Goal: Information Seeking & Learning: Find specific fact

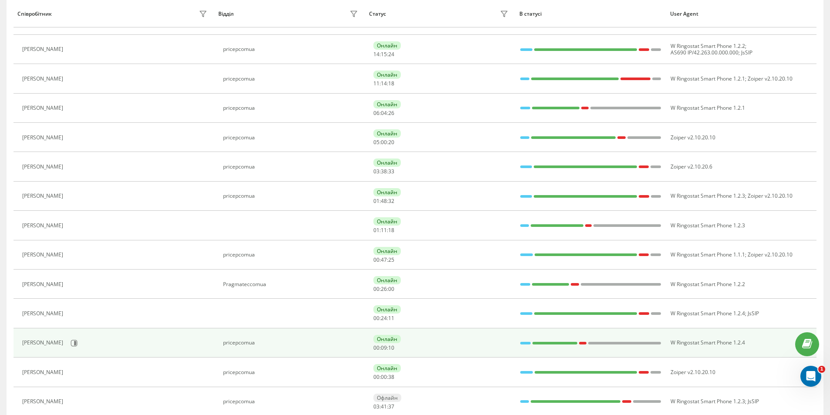
scroll to position [226, 0]
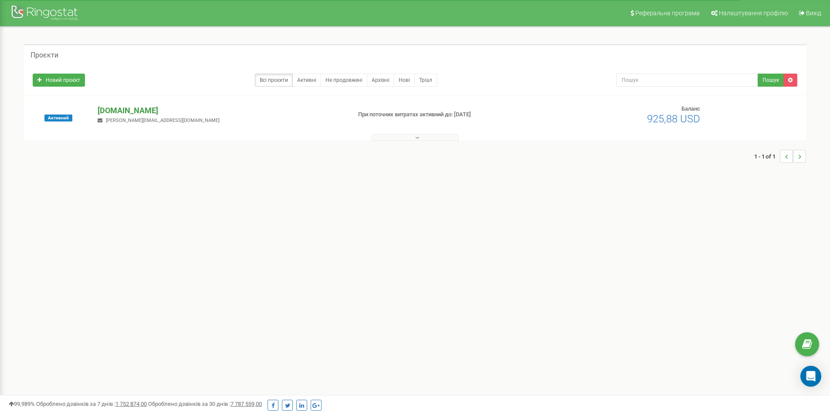
click at [115, 112] on p "[DOMAIN_NAME]" at bounding box center [221, 110] width 246 height 11
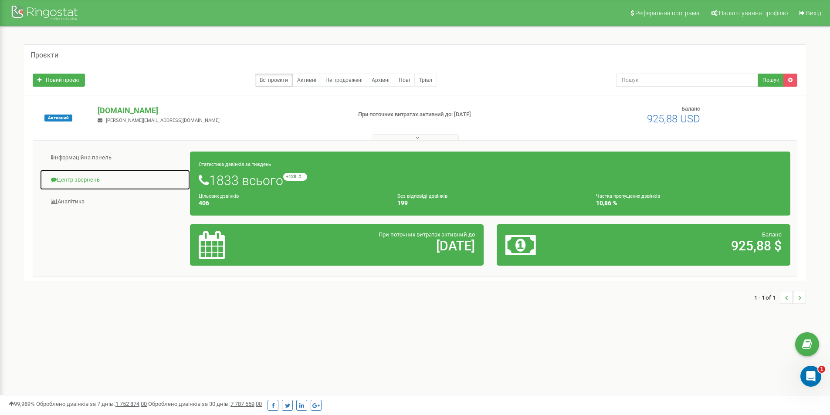
click at [86, 176] on link "Центр звернень" at bounding box center [115, 179] width 151 height 21
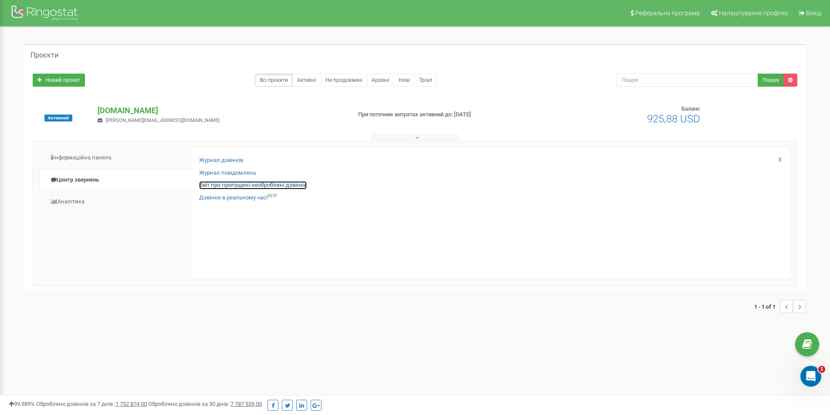
click at [233, 186] on link "Звіт про пропущені необроблені дзвінки" at bounding box center [253, 185] width 108 height 8
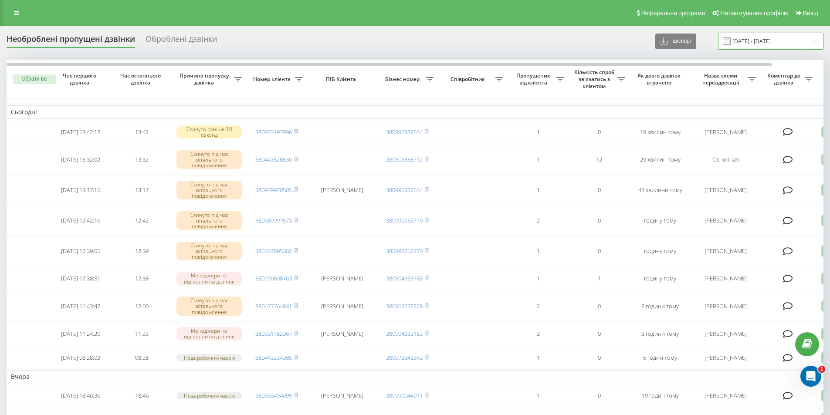
click at [794, 42] on input "[DATE] - [DATE]" at bounding box center [770, 41] width 105 height 17
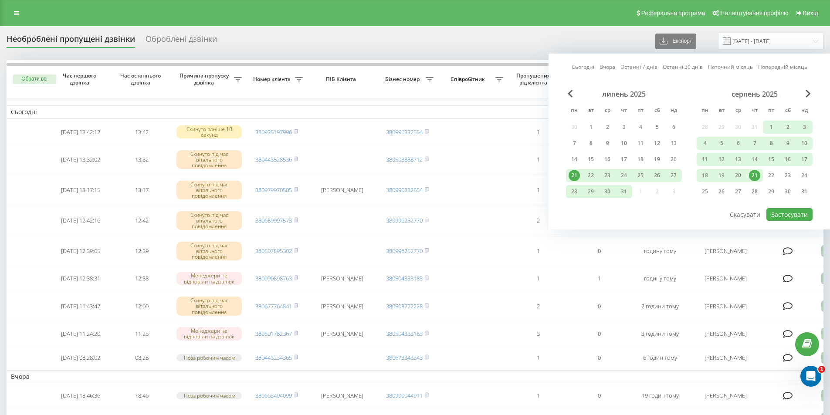
click at [753, 176] on div "21" at bounding box center [754, 175] width 11 height 11
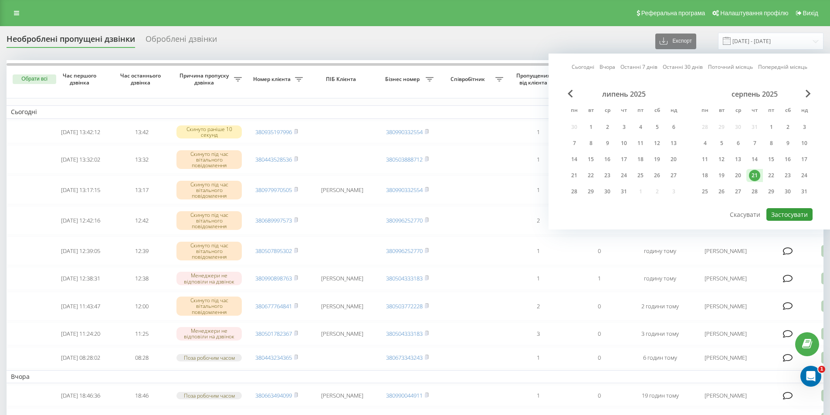
click at [785, 217] on button "Застосувати" at bounding box center [789, 214] width 46 height 13
type input "21.08.2025 - 21.08.2025"
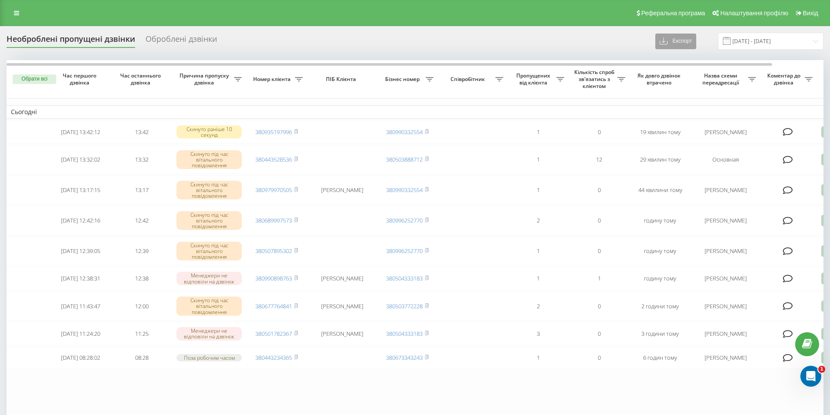
click at [686, 36] on button "Експорт" at bounding box center [675, 42] width 41 height 16
click at [675, 70] on span ".xlsx" at bounding box center [669, 73] width 13 height 8
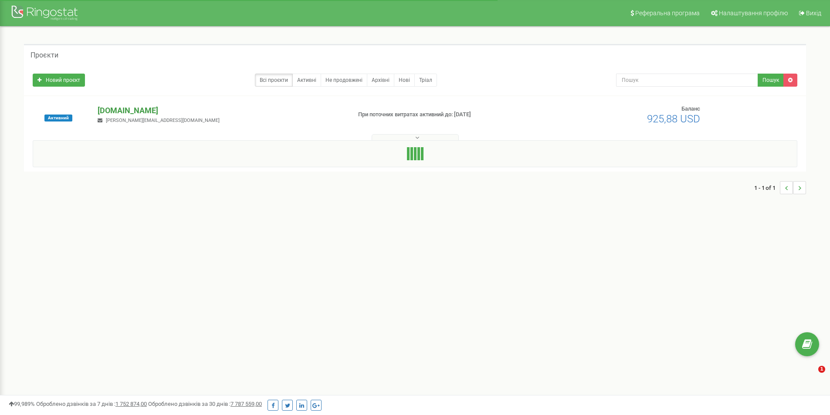
click at [115, 111] on p "[DOMAIN_NAME]" at bounding box center [221, 110] width 246 height 11
click at [137, 108] on p "[DOMAIN_NAME]" at bounding box center [221, 110] width 246 height 11
click at [412, 139] on button at bounding box center [415, 137] width 87 height 7
click at [406, 136] on button at bounding box center [415, 137] width 87 height 7
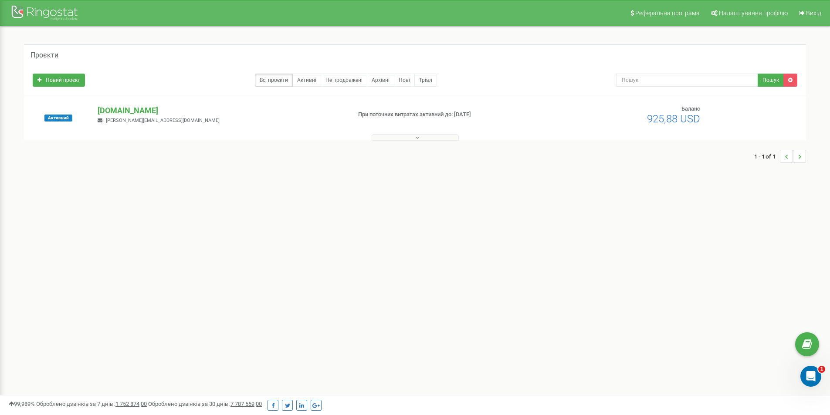
click at [402, 137] on button at bounding box center [415, 137] width 87 height 7
click at [144, 112] on p "[DOMAIN_NAME]" at bounding box center [221, 110] width 246 height 11
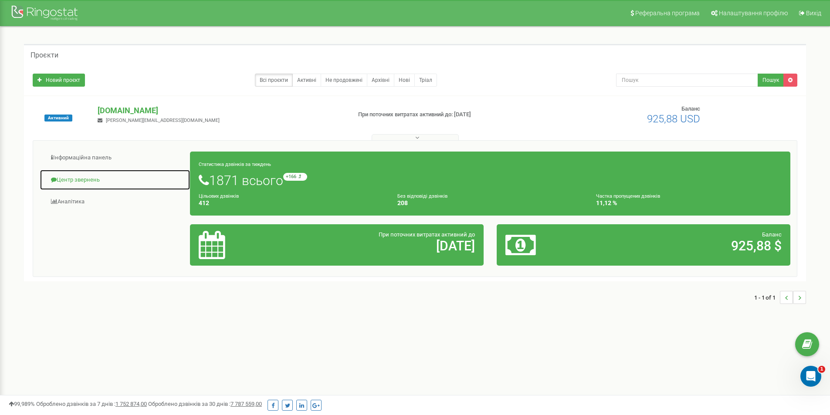
click at [72, 180] on link "Центр звернень" at bounding box center [115, 179] width 151 height 21
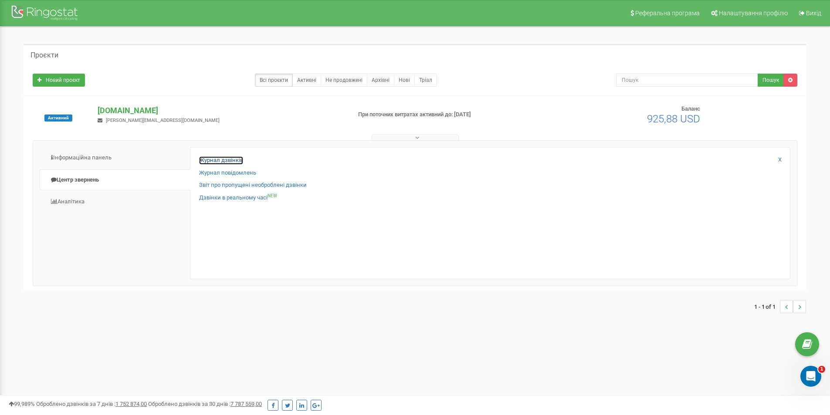
click at [227, 160] on link "Журнал дзвінків" at bounding box center [221, 160] width 44 height 8
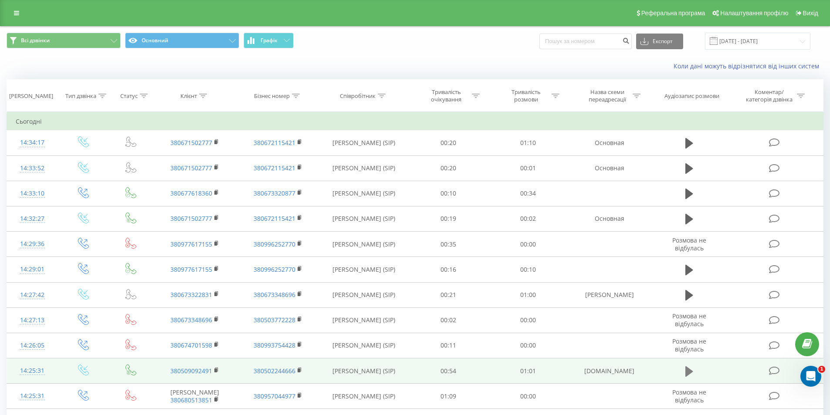
click at [686, 371] on icon at bounding box center [689, 371] width 8 height 10
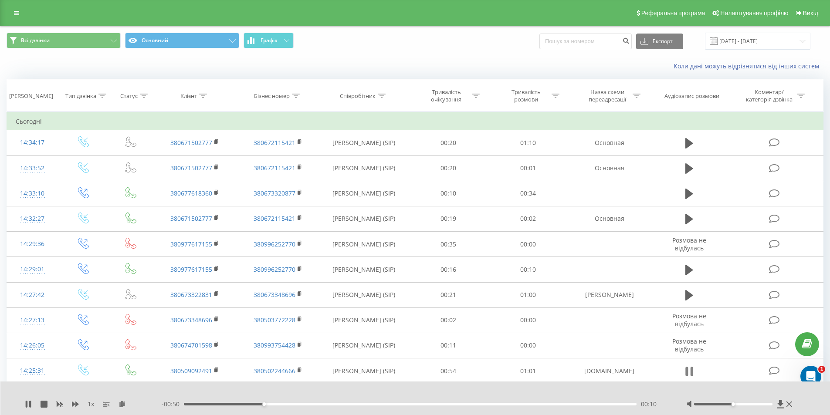
drag, startPoint x: 175, startPoint y: 372, endPoint x: 690, endPoint y: 369, distance: 515.8
click at [690, 369] on icon at bounding box center [691, 372] width 3 height 10
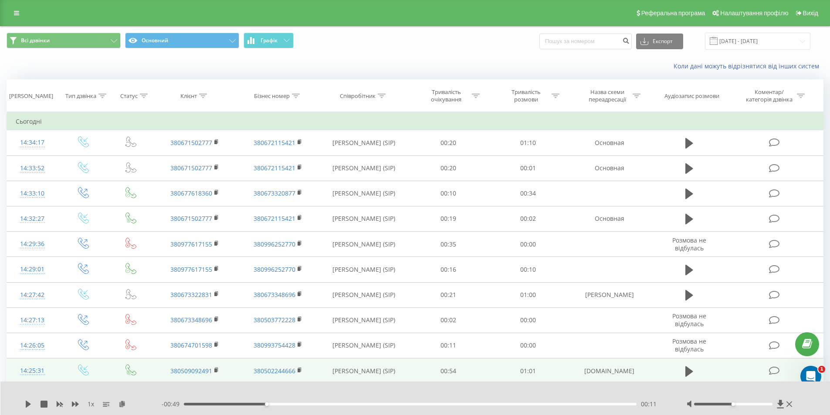
drag, startPoint x: 171, startPoint y: 370, endPoint x: 157, endPoint y: 370, distance: 13.9
click at [157, 370] on td "380509092491" at bounding box center [194, 371] width 83 height 25
click at [216, 371] on rect at bounding box center [215, 371] width 3 height 4
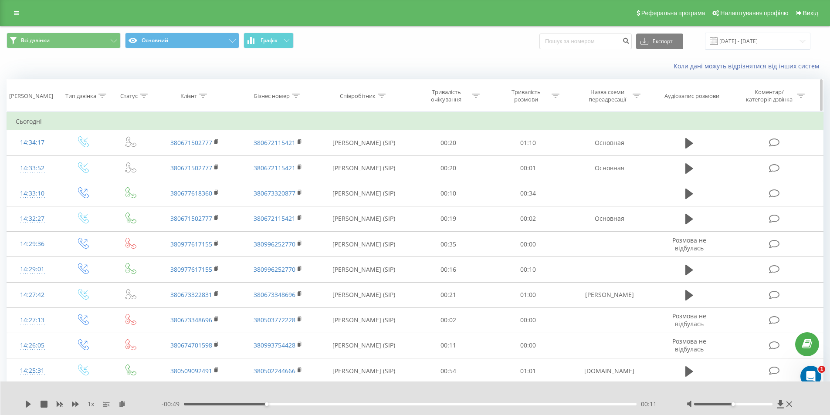
click at [207, 101] on th "Клієнт" at bounding box center [194, 96] width 83 height 32
click at [203, 95] on icon at bounding box center [203, 96] width 8 height 4
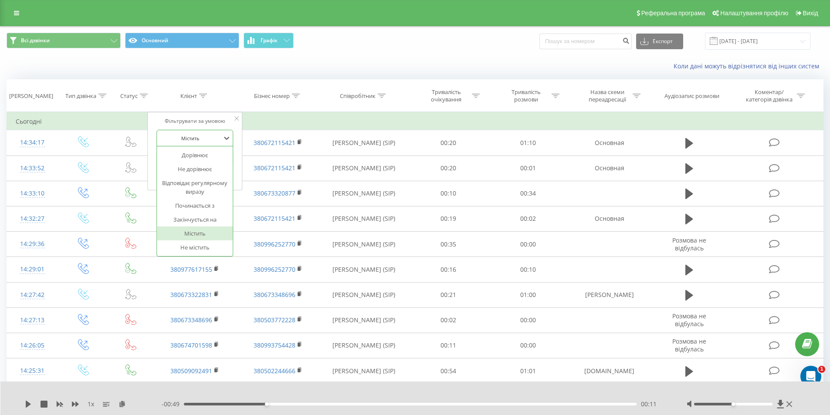
click at [194, 136] on div at bounding box center [190, 138] width 62 height 8
paste input "380509092491"
click button "OK" at bounding box center [213, 175] width 37 height 11
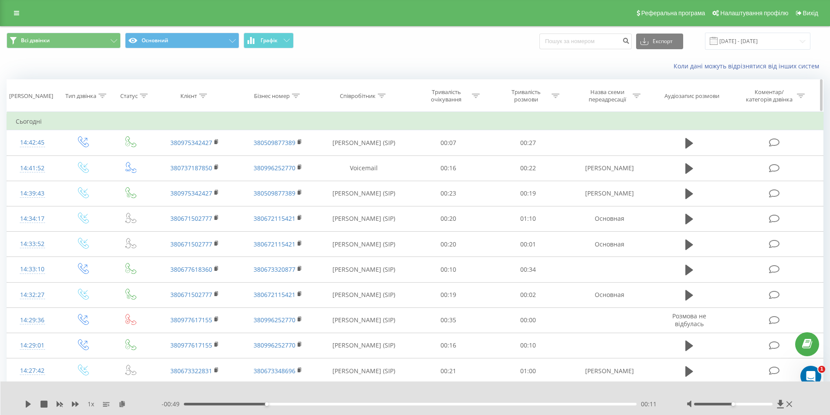
click at [200, 106] on th "Клієнт" at bounding box center [194, 96] width 83 height 32
click at [203, 98] on div at bounding box center [203, 95] width 8 height 7
click at [196, 136] on div at bounding box center [190, 138] width 62 height 8
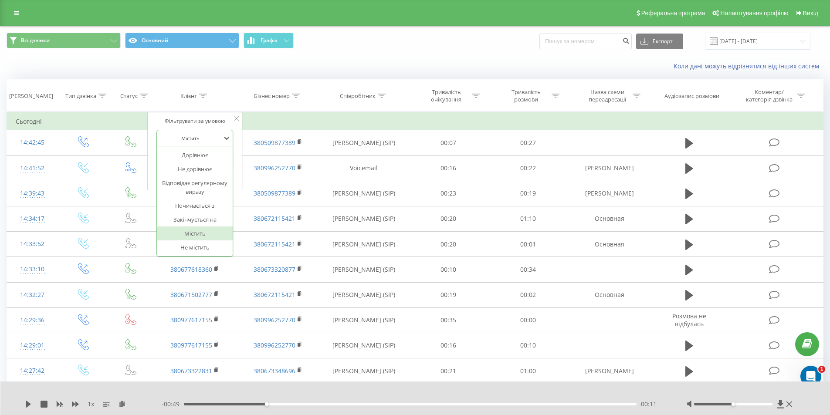
paste input "380509092491"
type input "380509092491"
click at [214, 176] on span "OK" at bounding box center [213, 176] width 24 height 14
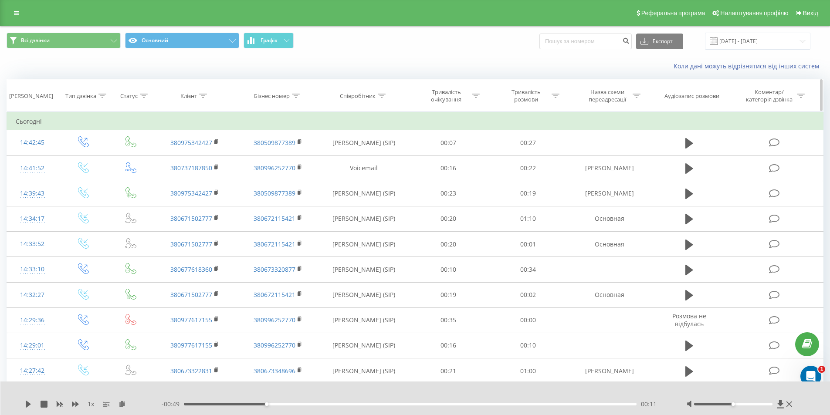
click at [203, 96] on icon at bounding box center [203, 96] width 8 height 4
click at [221, 140] on div at bounding box center [190, 138] width 62 height 8
drag, startPoint x: 210, startPoint y: 141, endPoint x: 187, endPoint y: 141, distance: 22.2
click at [187, 141] on div at bounding box center [190, 138] width 62 height 8
click at [201, 137] on div at bounding box center [190, 138] width 62 height 8
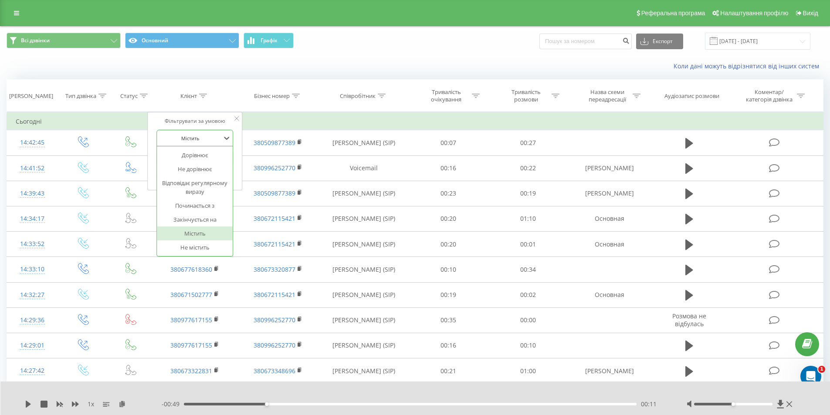
paste input "380509092491"
type input "380509092491"
click at [236, 120] on icon at bounding box center [236, 118] width 4 height 4
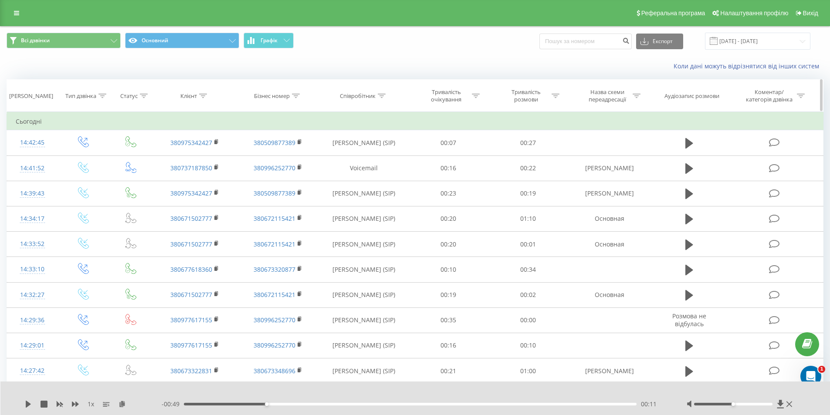
click at [204, 93] on div at bounding box center [203, 95] width 8 height 7
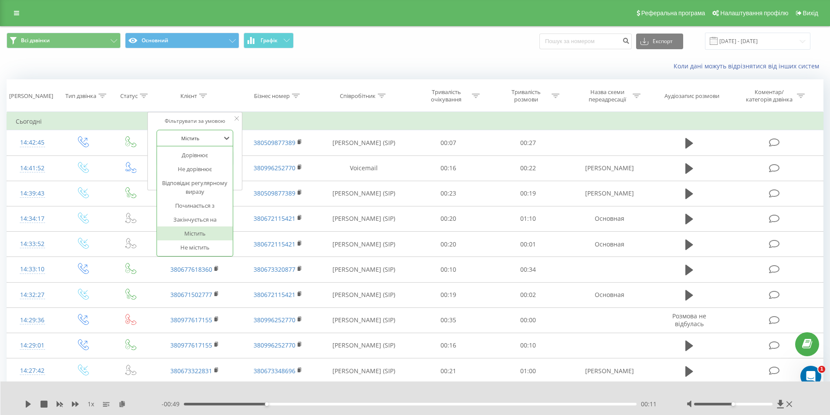
click at [203, 134] on div at bounding box center [190, 138] width 62 height 8
paste input "380509092491"
type input "380509092491"
click at [217, 173] on span "OK" at bounding box center [213, 176] width 24 height 14
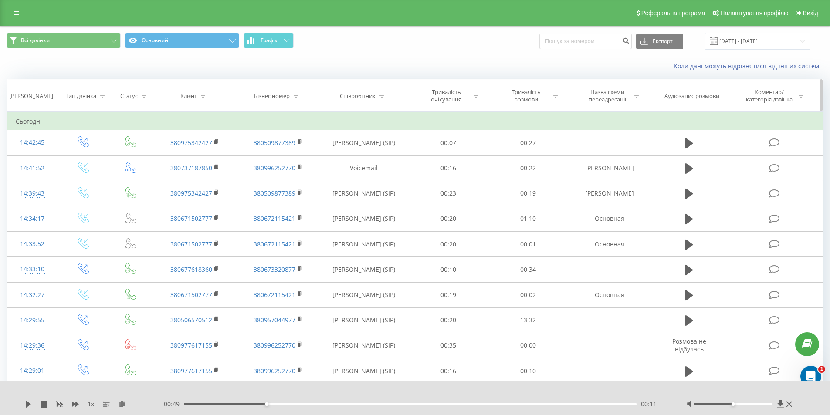
click at [202, 96] on icon at bounding box center [203, 96] width 8 height 4
click at [197, 137] on div at bounding box center [190, 138] width 62 height 8
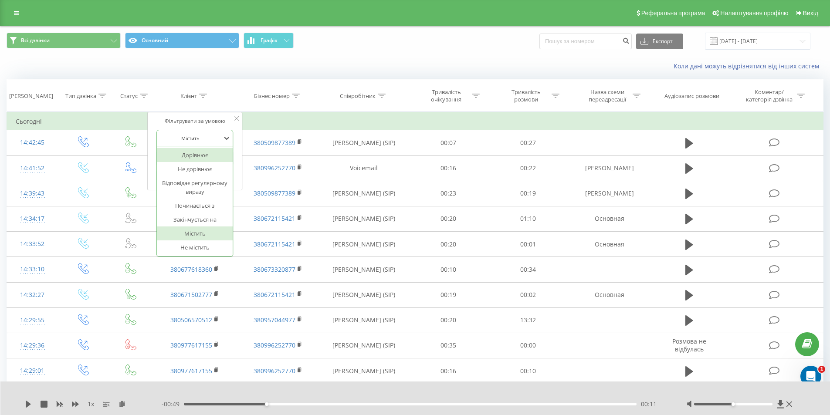
click at [195, 155] on div "Дорівнює" at bounding box center [195, 155] width 76 height 14
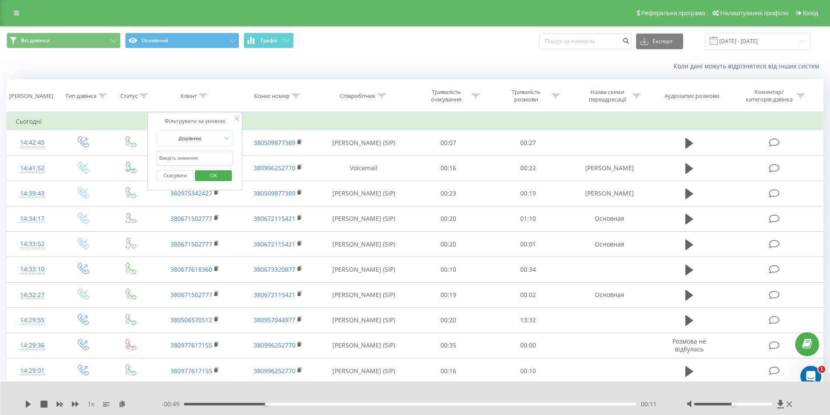
click at [202, 160] on input "text" at bounding box center [195, 158] width 77 height 15
paste input "380509092491"
type input "380509092491"
click at [206, 173] on span "OK" at bounding box center [213, 176] width 24 height 14
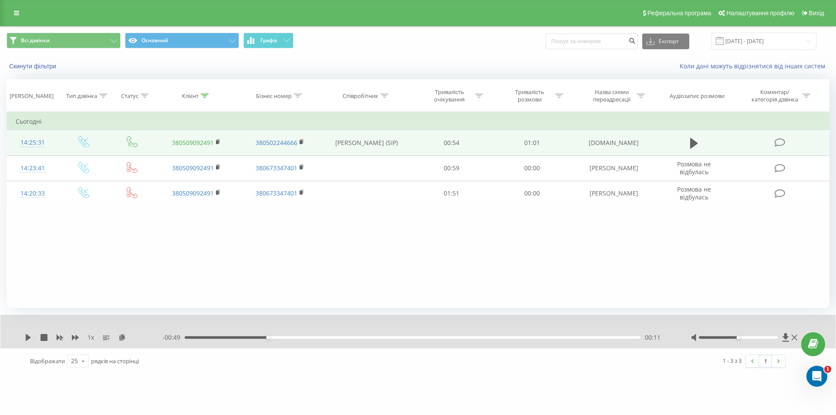
click at [198, 145] on link "380509092491" at bounding box center [193, 143] width 42 height 8
click at [694, 146] on icon at bounding box center [694, 143] width 8 height 10
